Goal: Task Accomplishment & Management: Complete application form

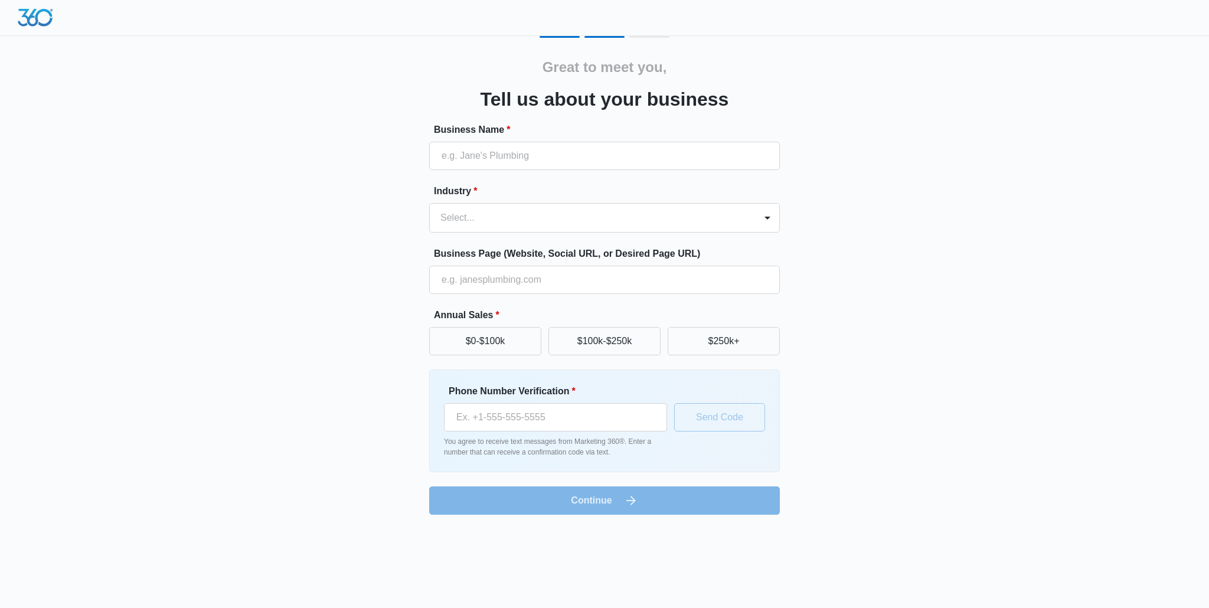
click at [488, 181] on form "Business Name * Industry * Select... Business Page (Website, Social URL, or Des…" at bounding box center [604, 319] width 351 height 392
click at [491, 159] on input "Business Name *" at bounding box center [604, 156] width 351 height 28
type input "ally moving llc"
type input "[PHONE_NUMBER]"
click at [770, 341] on button "$250k+" at bounding box center [724, 341] width 112 height 28
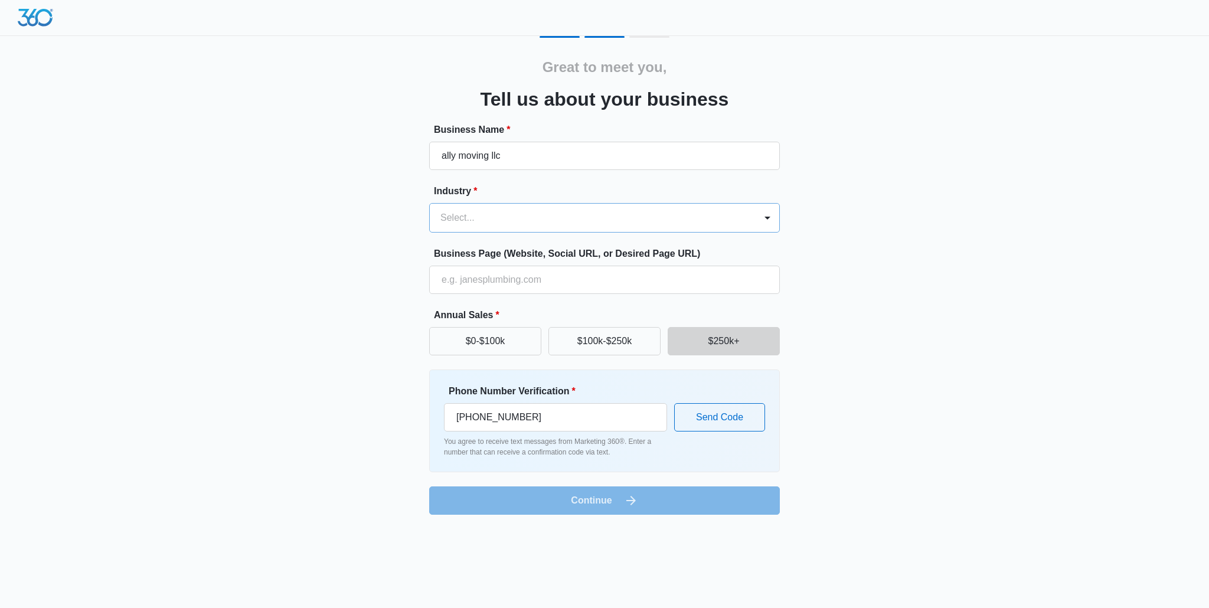
click at [712, 226] on div at bounding box center [591, 218] width 300 height 17
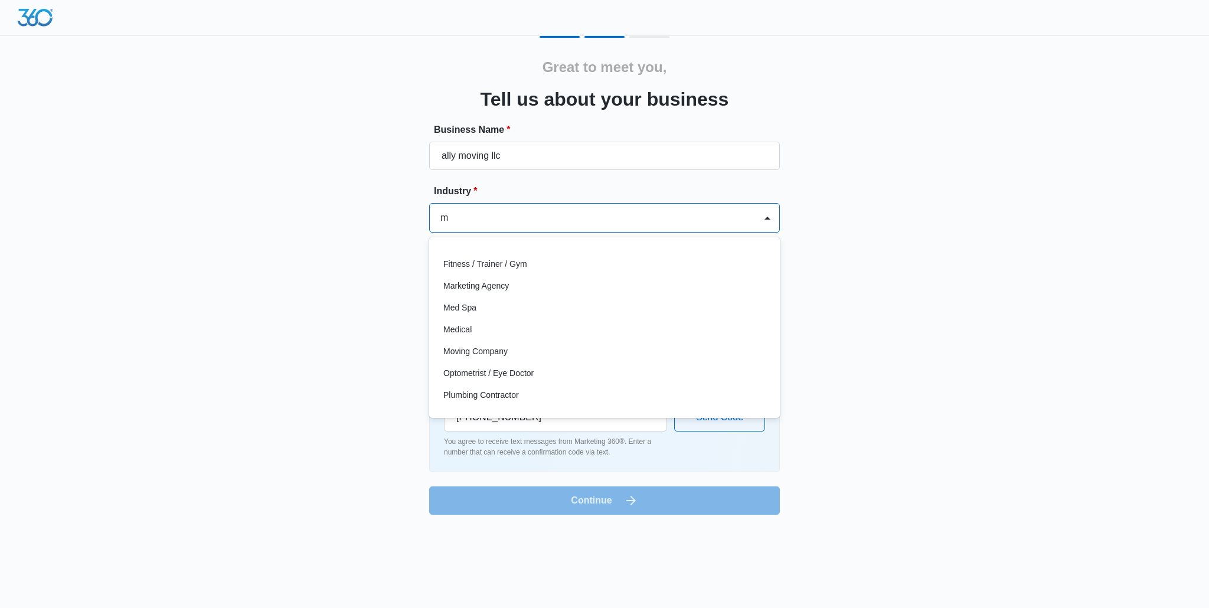
scroll to position [40, 0]
type input "mo"
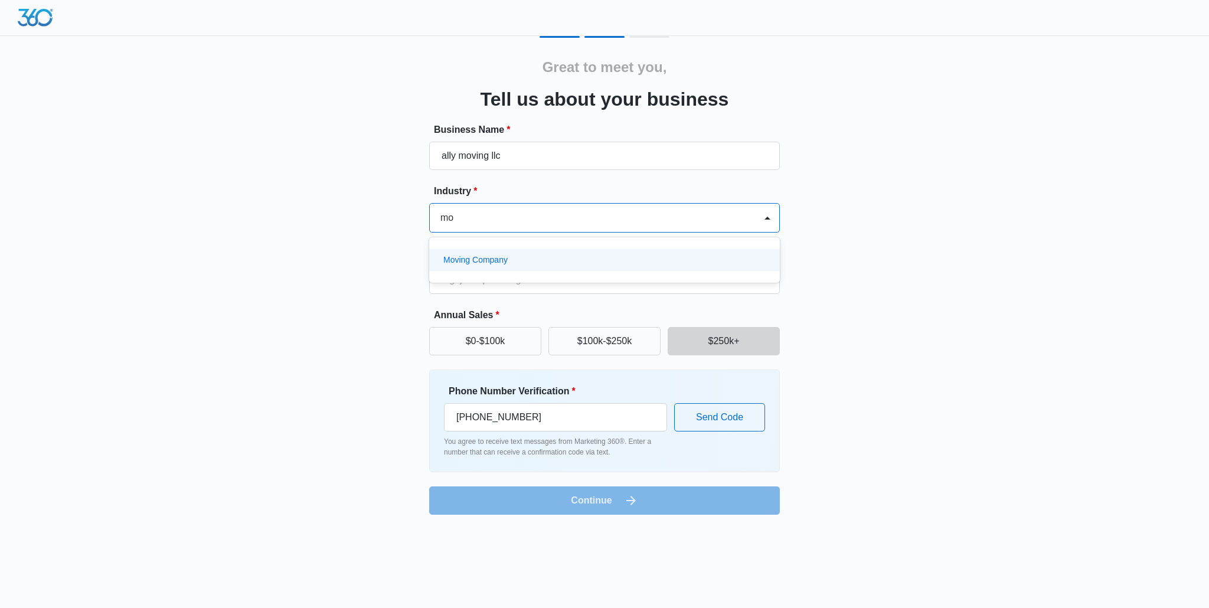
scroll to position [0, 0]
click at [566, 257] on div "Moving Company" at bounding box center [603, 260] width 320 height 12
click at [580, 276] on input "Business Page (Website, Social URL, or Desired Page URL)" at bounding box center [604, 280] width 351 height 28
paste input "[URL][DOMAIN_NAME]"
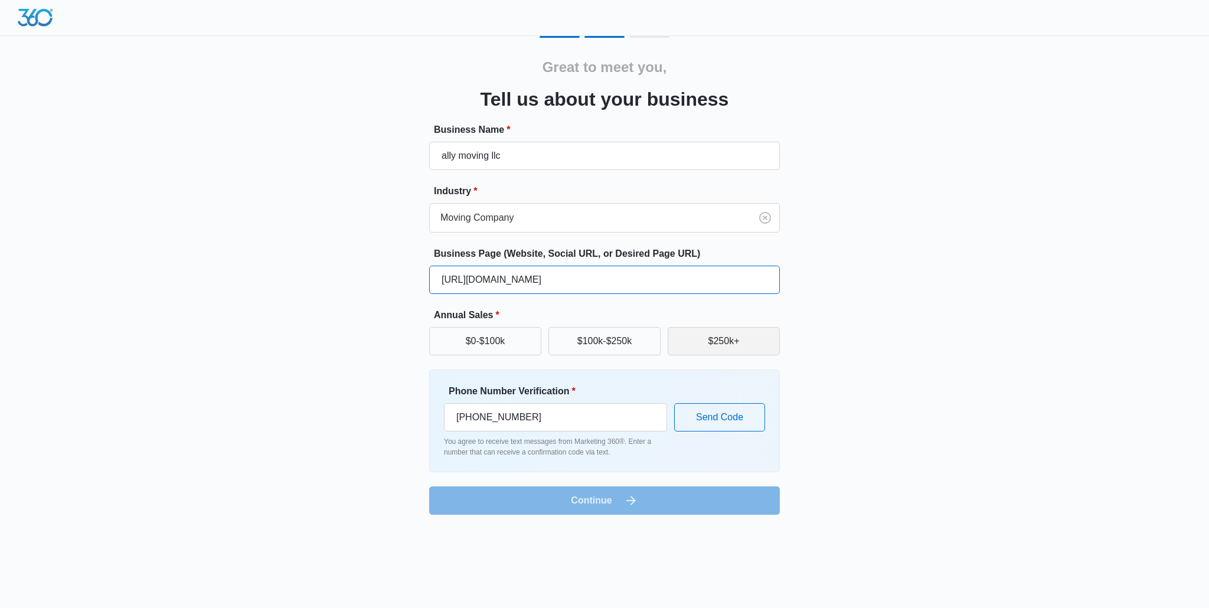
type input "[URL][DOMAIN_NAME]"
click at [729, 347] on button "$250k+" at bounding box center [724, 341] width 112 height 28
click at [540, 420] on input "[PHONE_NUMBER]" at bounding box center [555, 417] width 223 height 28
type input "[PHONE_NUMBER]"
click at [444, 158] on input "ally moving llc" at bounding box center [604, 156] width 351 height 28
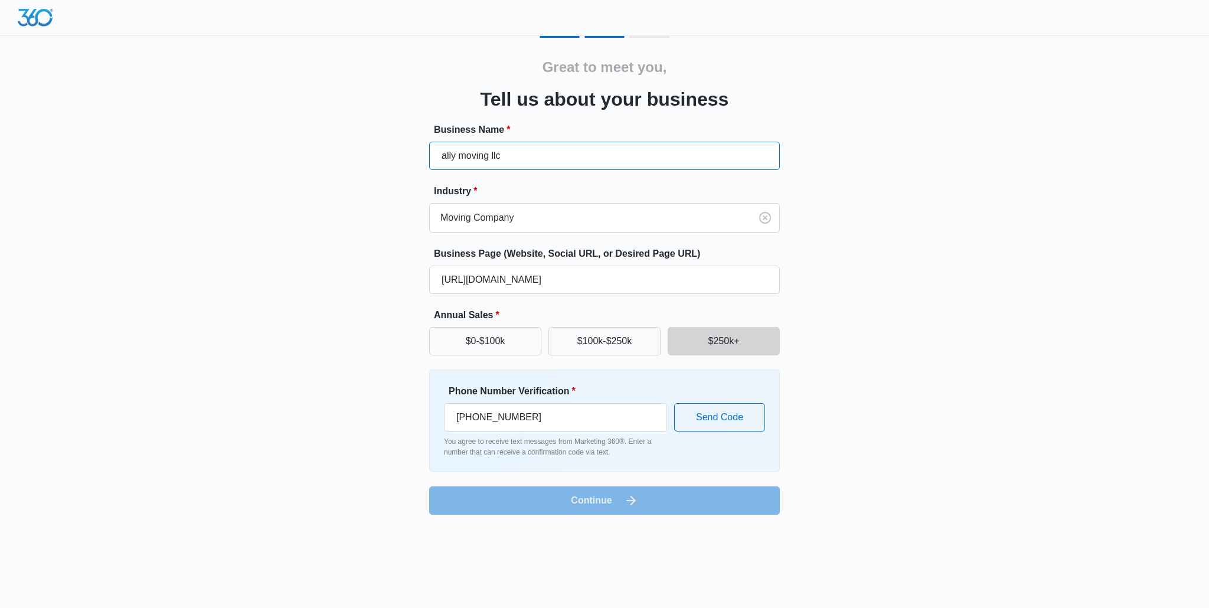
click at [445, 158] on input "ally moving llc" at bounding box center [604, 156] width 351 height 28
type input "Ally Moving LLC"
click at [781, 397] on div "Great to meet you, Tell us about your business Business Name * Ally Moving LLC …" at bounding box center [604, 275] width 709 height 479
click at [761, 405] on button "Send Code" at bounding box center [719, 417] width 91 height 28
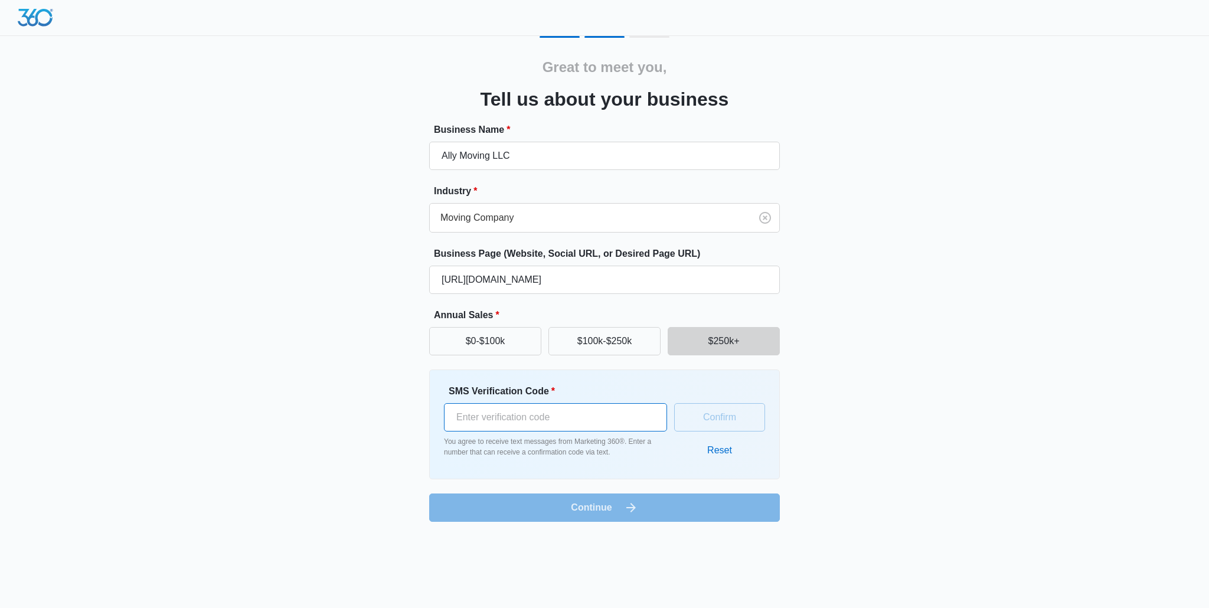
click at [564, 429] on input "SMS Verification Code *" at bounding box center [555, 417] width 223 height 28
type input "376457"
click at [712, 409] on button "Confirm" at bounding box center [719, 417] width 91 height 28
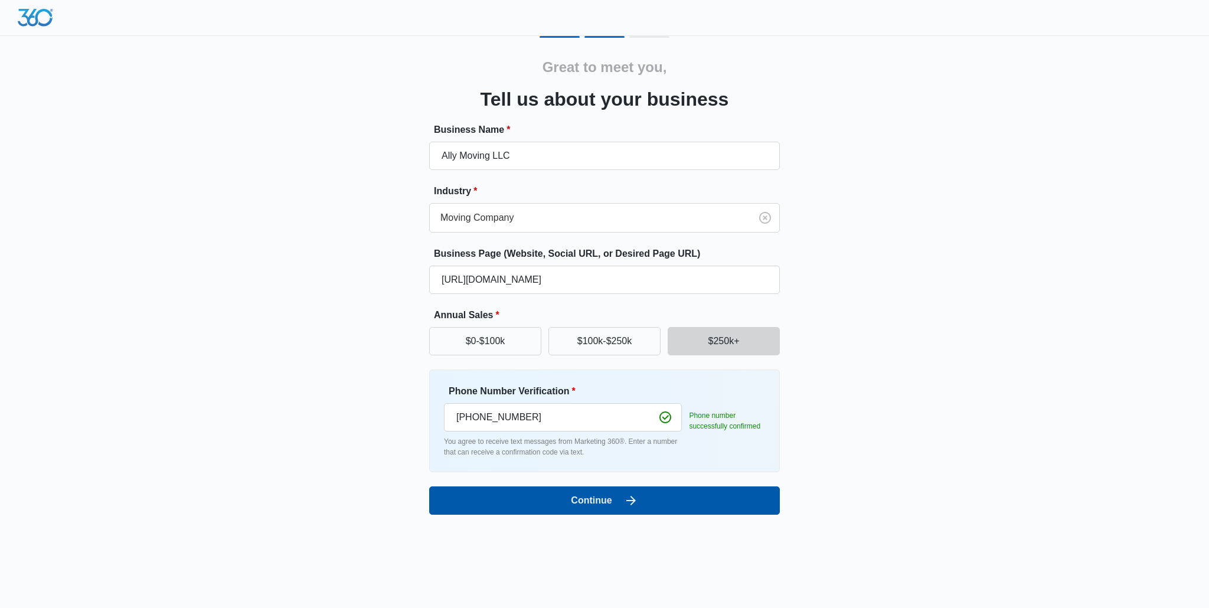
click at [613, 498] on button "Continue" at bounding box center [604, 501] width 351 height 28
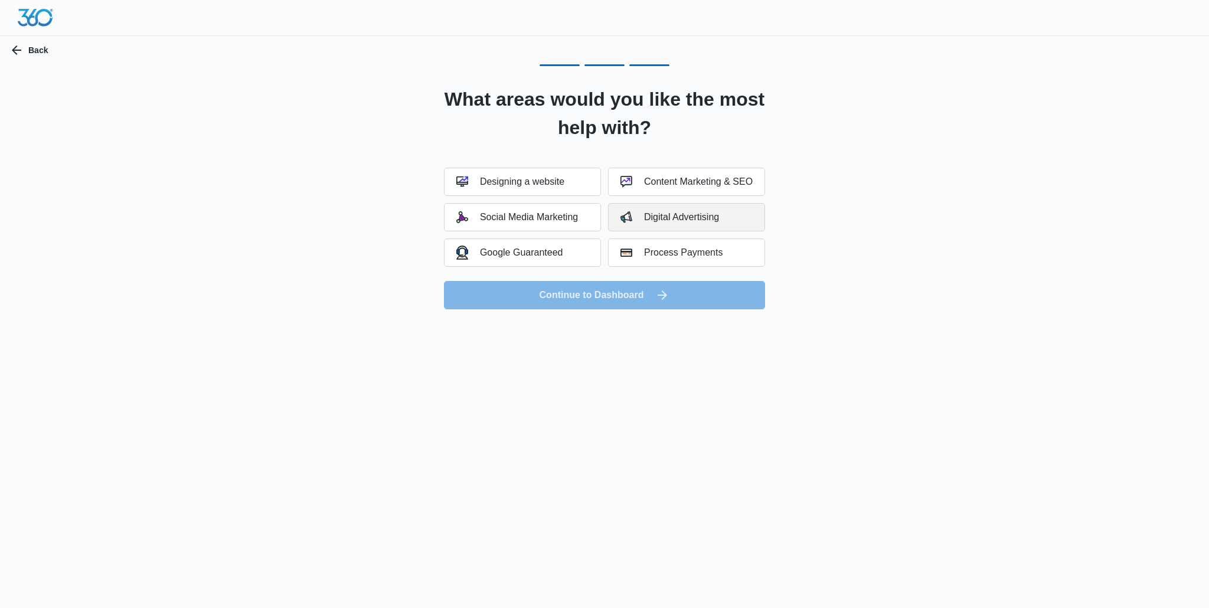
click at [717, 222] on div "Digital Advertising" at bounding box center [670, 217] width 99 height 12
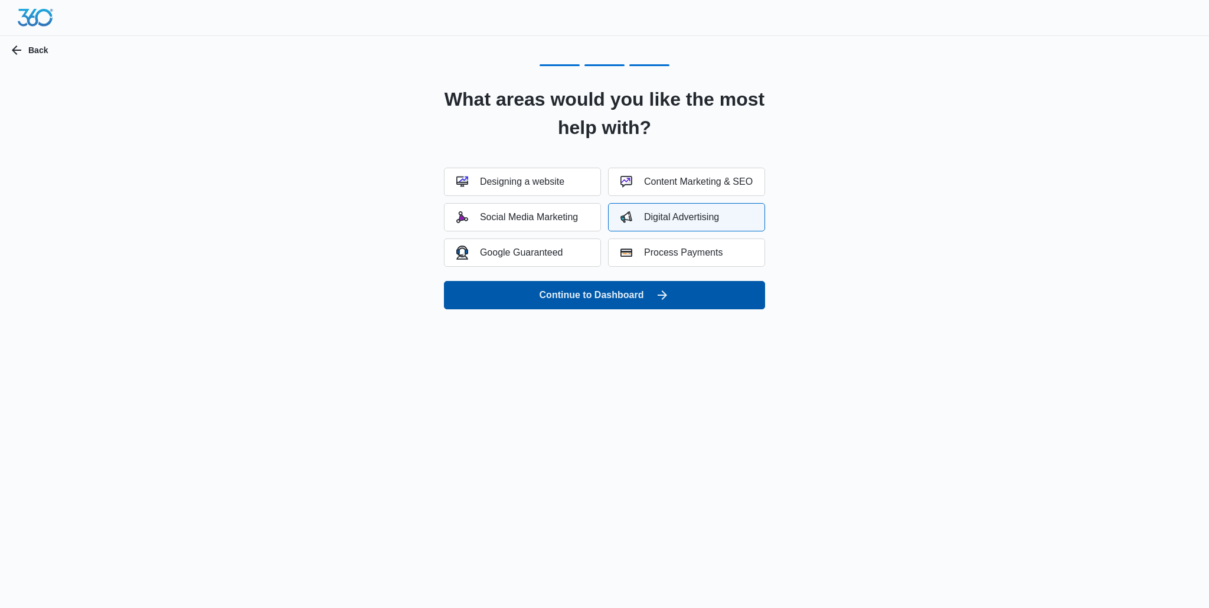
click at [640, 295] on button "Continue to Dashboard" at bounding box center [604, 295] width 321 height 28
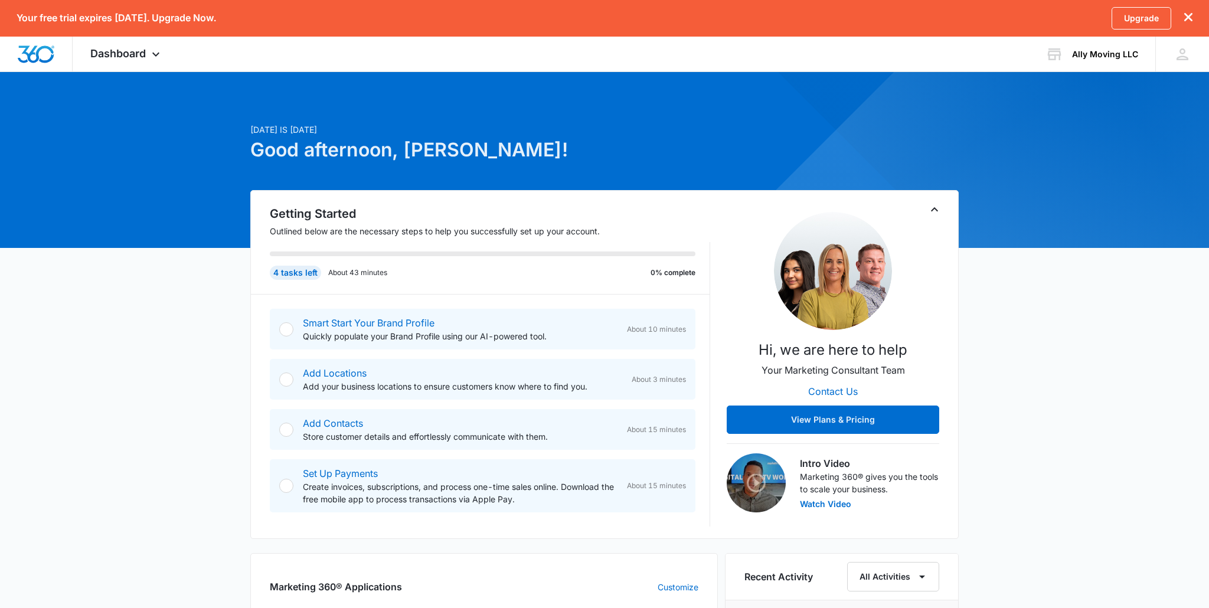
click at [285, 330] on div at bounding box center [286, 329] width 14 height 14
click at [318, 324] on link "Smart Start Your Brand Profile" at bounding box center [369, 323] width 132 height 12
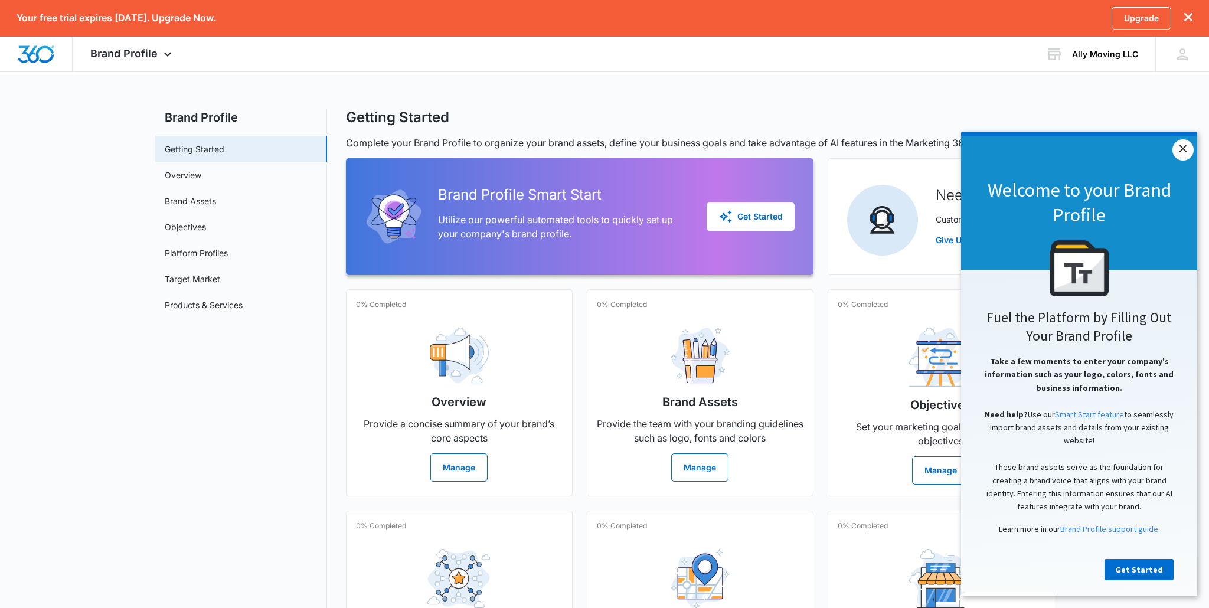
click at [1191, 152] on link "×" at bounding box center [1183, 149] width 21 height 21
